Goal: Transaction & Acquisition: Purchase product/service

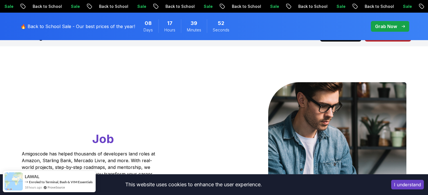
scroll to position [9, 0]
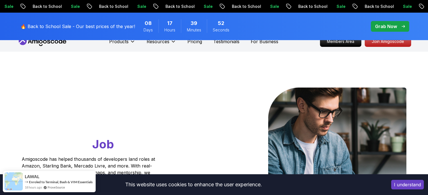
click at [105, 35] on div "🔥 Back to School Sale - Our best prices of the year! 08 Days 17 Hours 39 Minute…" at bounding box center [128, 26] width 218 height 21
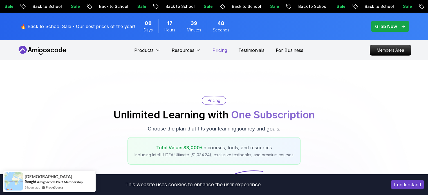
click at [217, 50] on p "Pricing" at bounding box center [219, 50] width 15 height 7
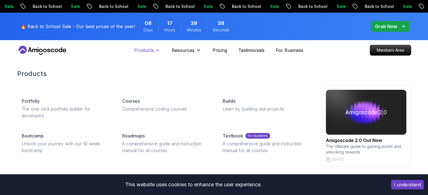
click at [152, 48] on p "Products" at bounding box center [143, 50] width 19 height 7
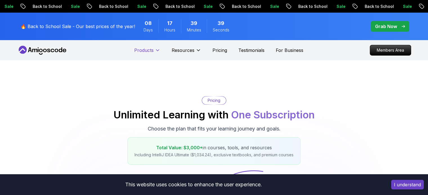
click at [152, 48] on p "Products" at bounding box center [143, 50] width 19 height 7
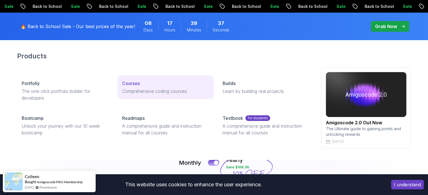
scroll to position [18, 0]
click at [142, 92] on p "Comprehensive coding courses" at bounding box center [165, 91] width 87 height 7
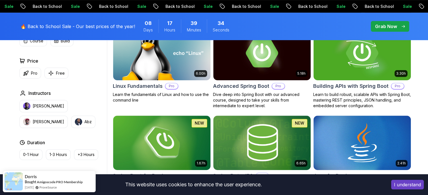
scroll to position [192, 0]
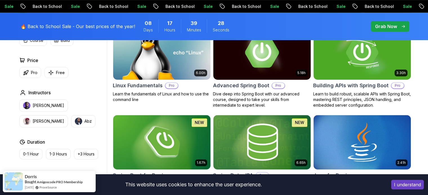
click at [245, 84] on h2 "Advanced Spring Boot" at bounding box center [241, 86] width 56 height 8
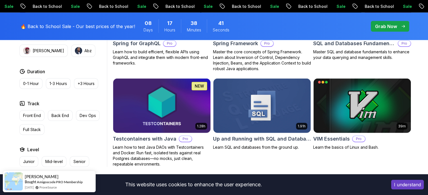
scroll to position [1479, 0]
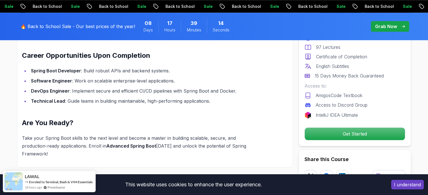
scroll to position [648, 0]
